Goal: Find specific page/section: Find specific page/section

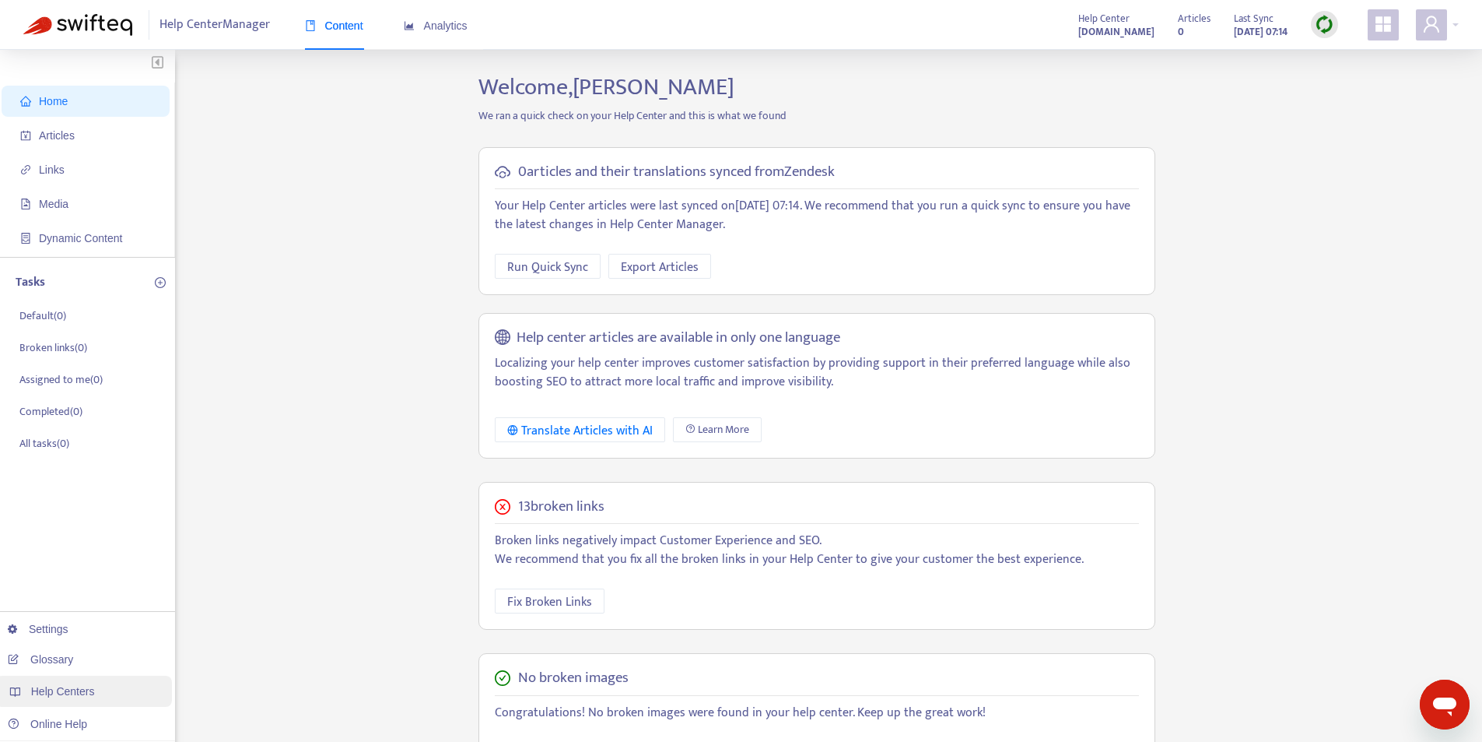
click at [96, 684] on div "Help Centers" at bounding box center [83, 690] width 177 height 31
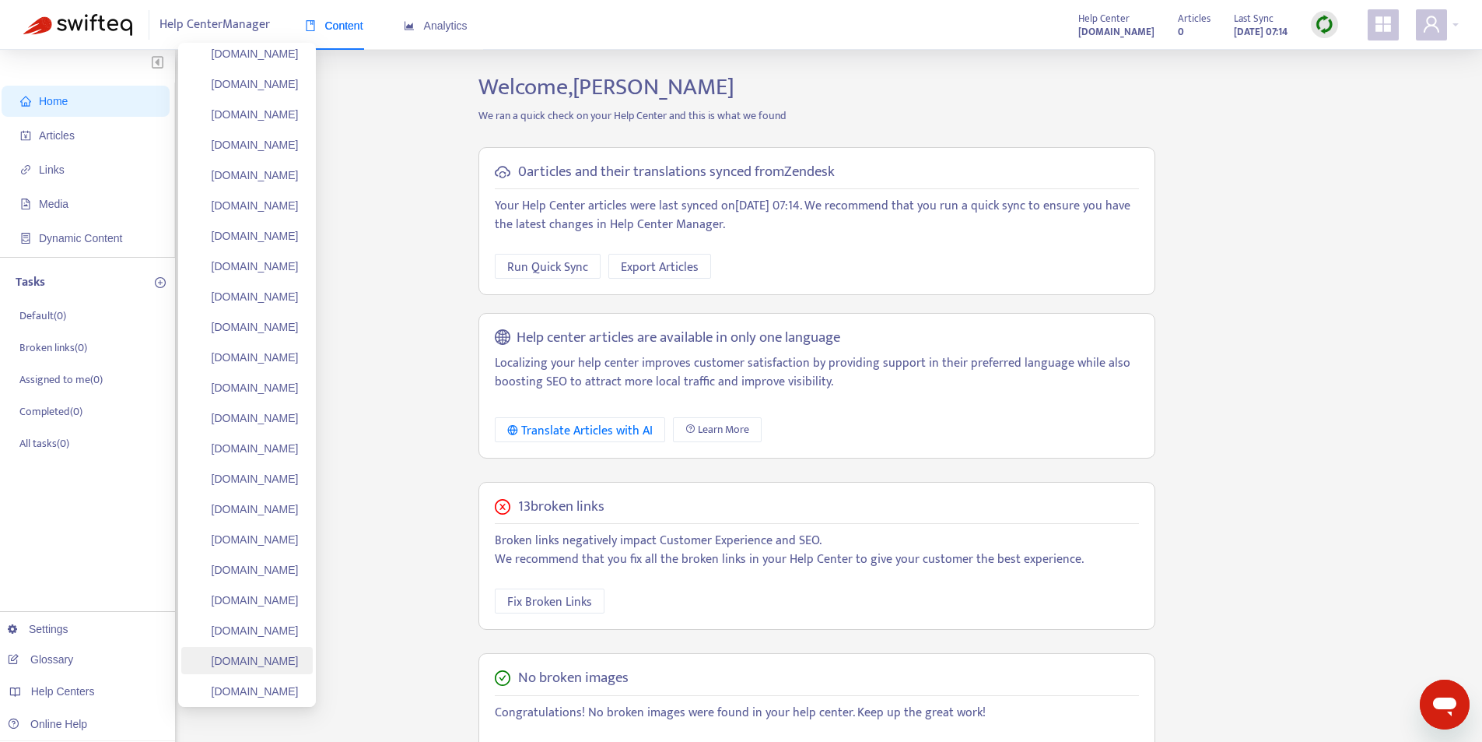
scroll to position [78, 0]
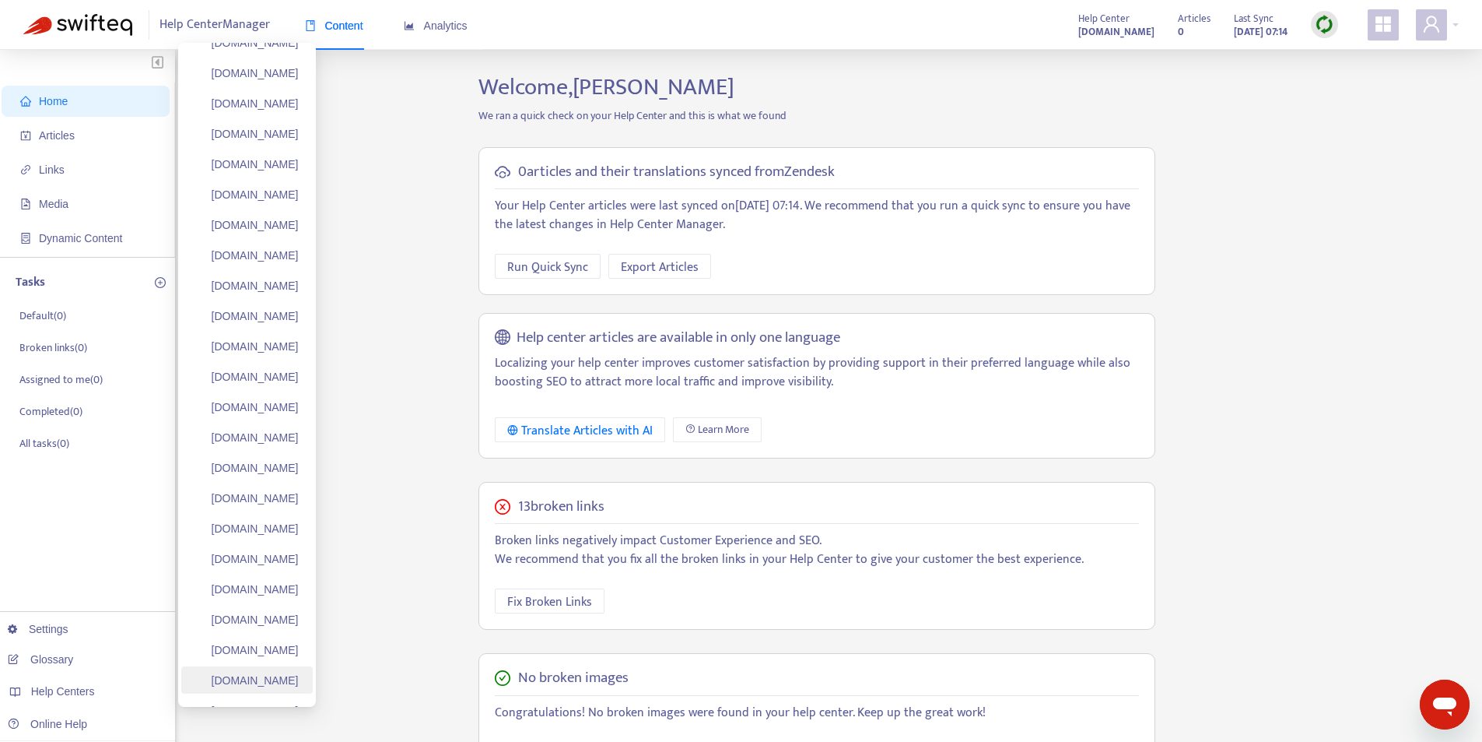
click at [272, 678] on link "[DOMAIN_NAME]" at bounding box center [246, 680] width 105 height 12
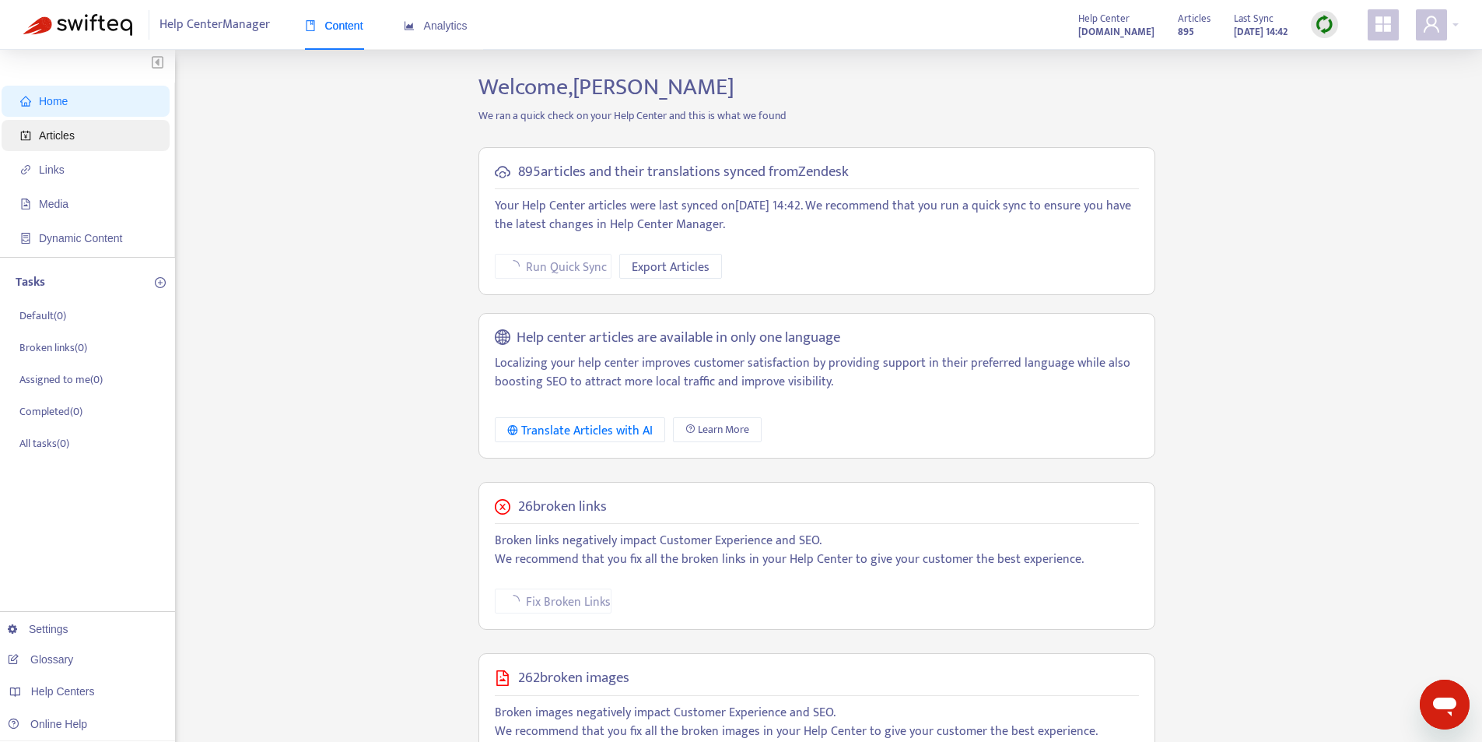
click at [66, 133] on span "Articles" at bounding box center [57, 135] width 36 height 12
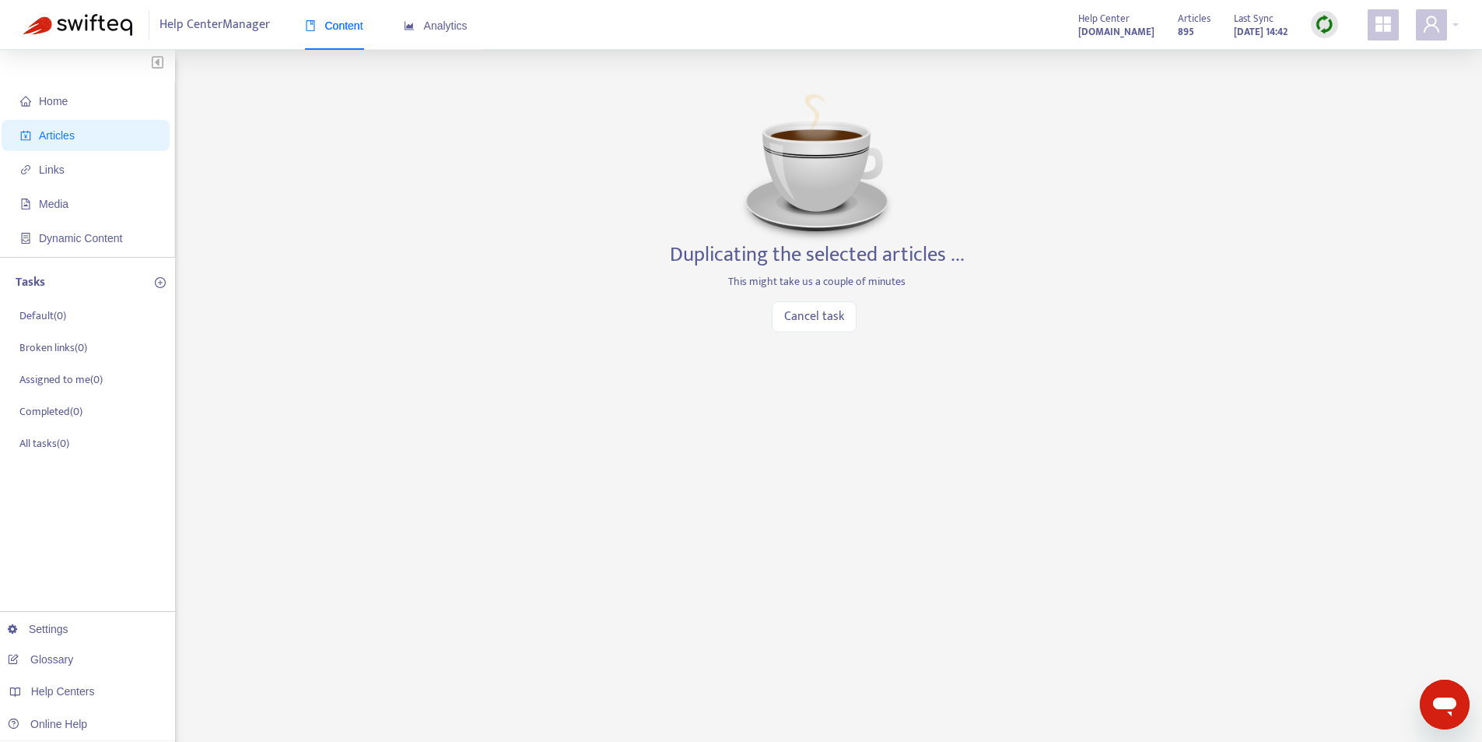
click at [1089, 400] on div "Home Articles Links Media Dynamic Content Tasks Default ( 0 ) Broken links ( 0 …" at bounding box center [741, 528] width 1436 height 910
click at [1178, 21] on span "Articles" at bounding box center [1194, 18] width 33 height 17
drag, startPoint x: 1157, startPoint y: 28, endPoint x: 1186, endPoint y: 26, distance: 28.9
click at [1186, 26] on div "Articles 895 Last Sync [DATE] 14:42" at bounding box center [1258, 24] width 184 height 31
click at [1178, 33] on div "Articles 895" at bounding box center [1194, 24] width 33 height 31
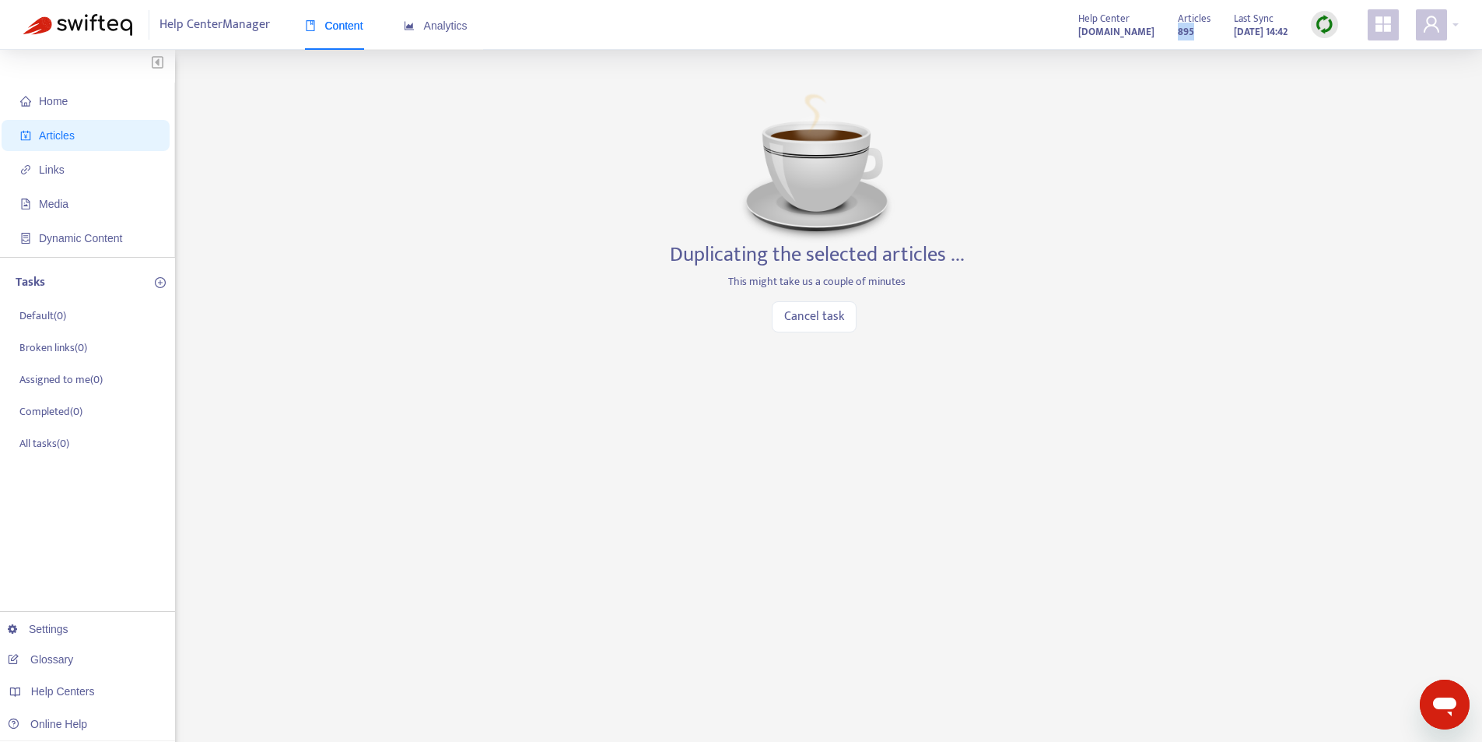
drag, startPoint x: 1158, startPoint y: 32, endPoint x: 1170, endPoint y: 31, distance: 12.5
click at [1170, 31] on div "Articles 895 Last Sync [DATE] 14:42" at bounding box center [1258, 24] width 184 height 31
click at [1178, 31] on div "Articles 895" at bounding box center [1194, 24] width 33 height 31
drag, startPoint x: 1177, startPoint y: 34, endPoint x: 1140, endPoint y: 33, distance: 37.4
click at [1141, 32] on div "Help Center [DOMAIN_NAME] Articles 895 Last Sync [DATE] 14:42" at bounding box center [1263, 24] width 392 height 31
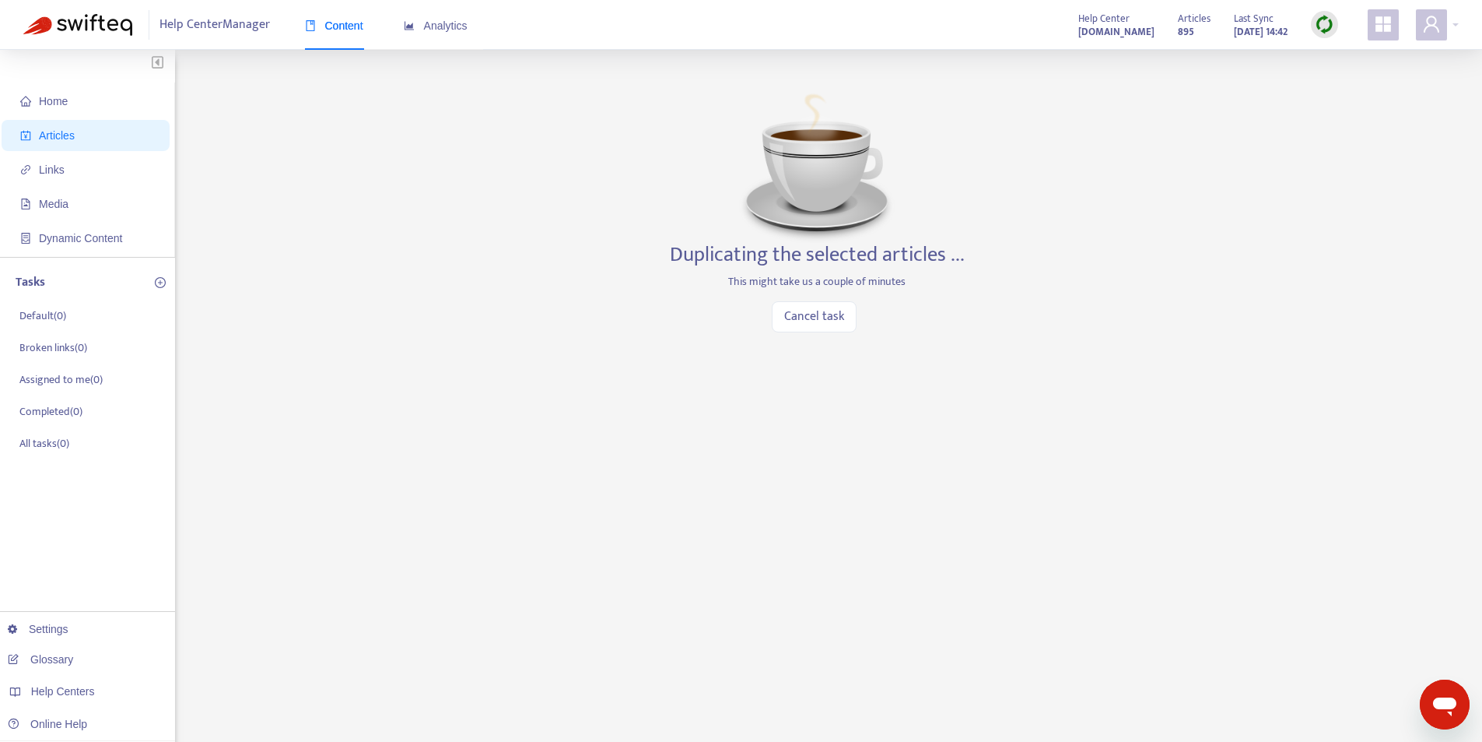
click at [1181, 213] on div "Home Articles Links Media Dynamic Content Tasks Default ( 0 ) Broken links ( 0 …" at bounding box center [741, 528] width 1436 height 910
